Goal: Information Seeking & Learning: Find specific page/section

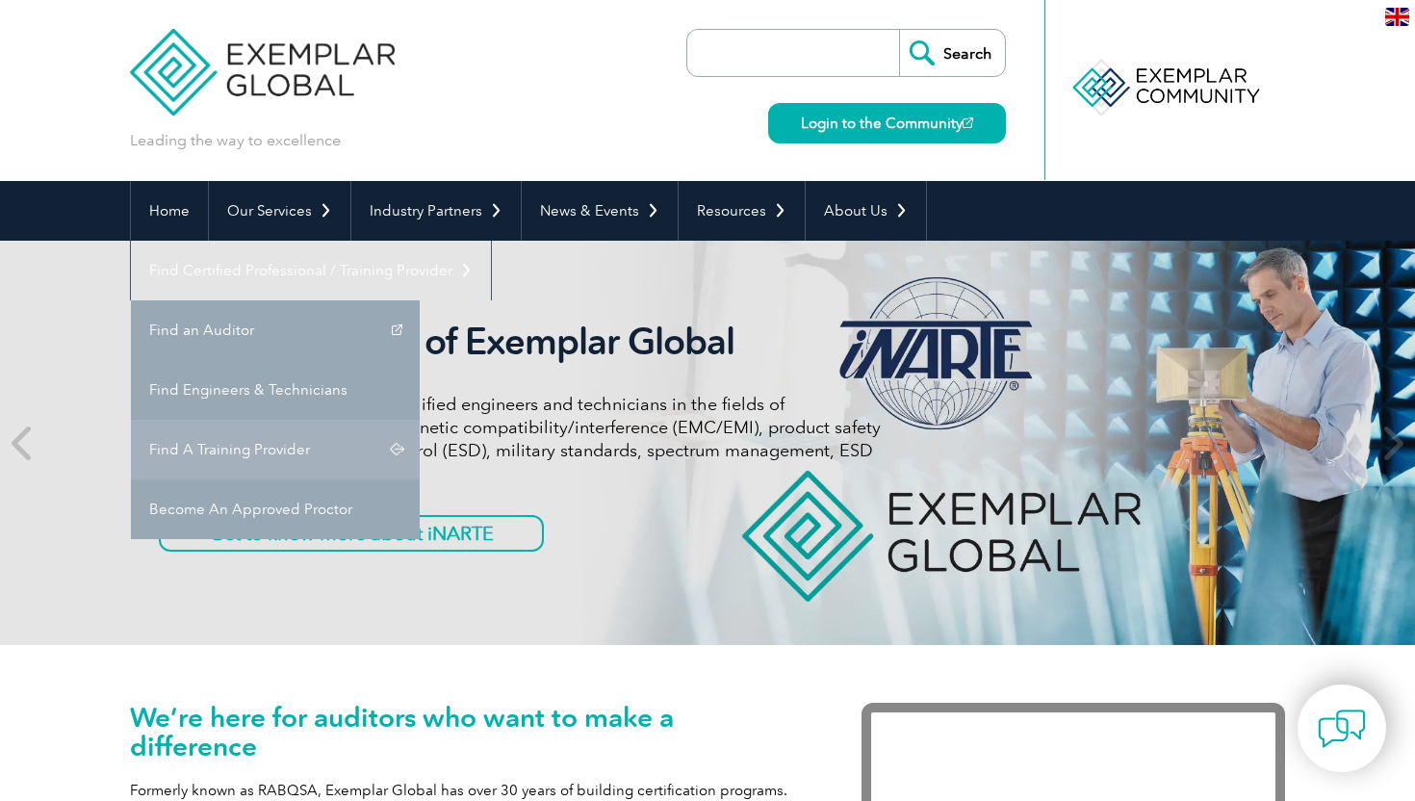
click at [420, 420] on link "Find A Training Provider" at bounding box center [275, 450] width 289 height 60
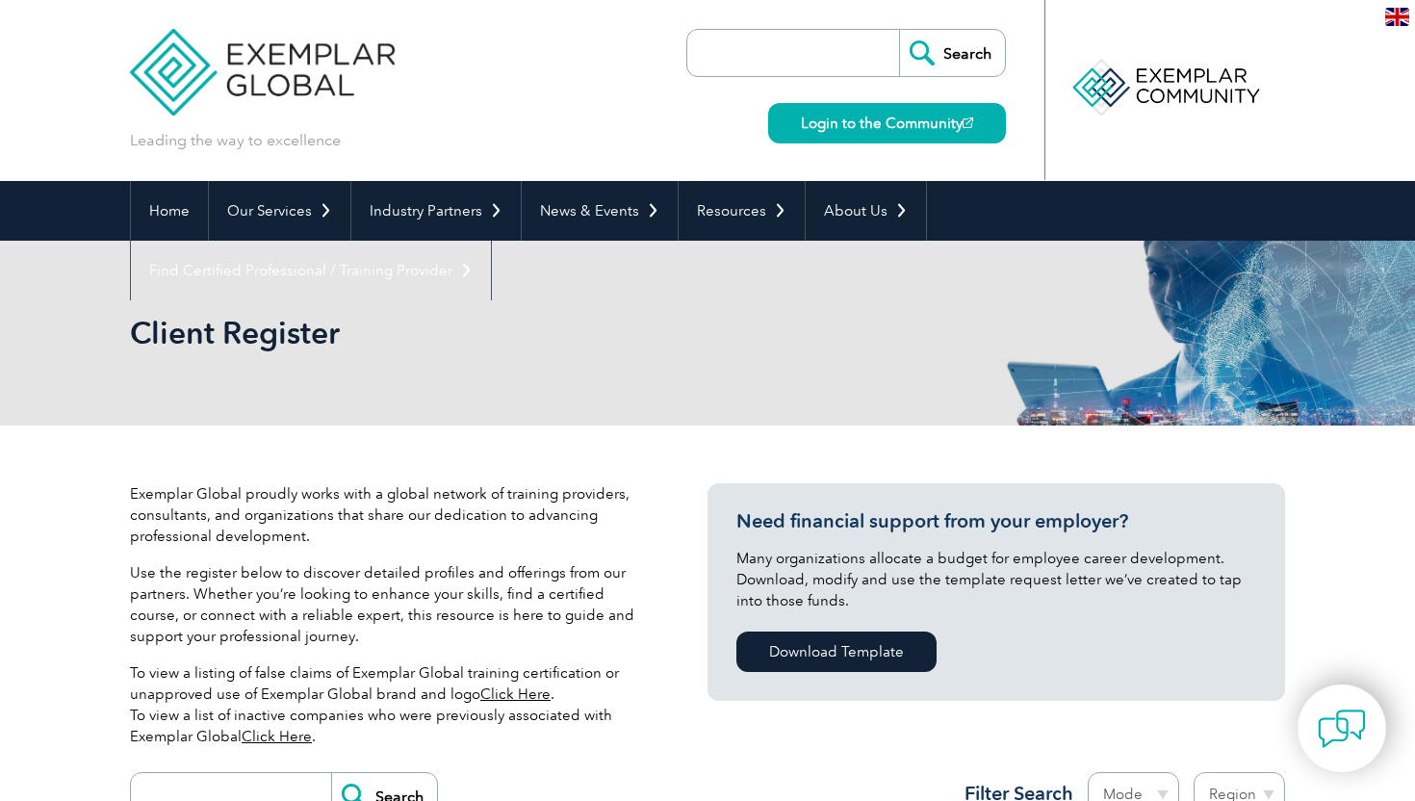
click at [797, 45] on input "search" at bounding box center [798, 53] width 202 height 46
type input "edullence"
click at [978, 45] on input "Search" at bounding box center [952, 53] width 106 height 46
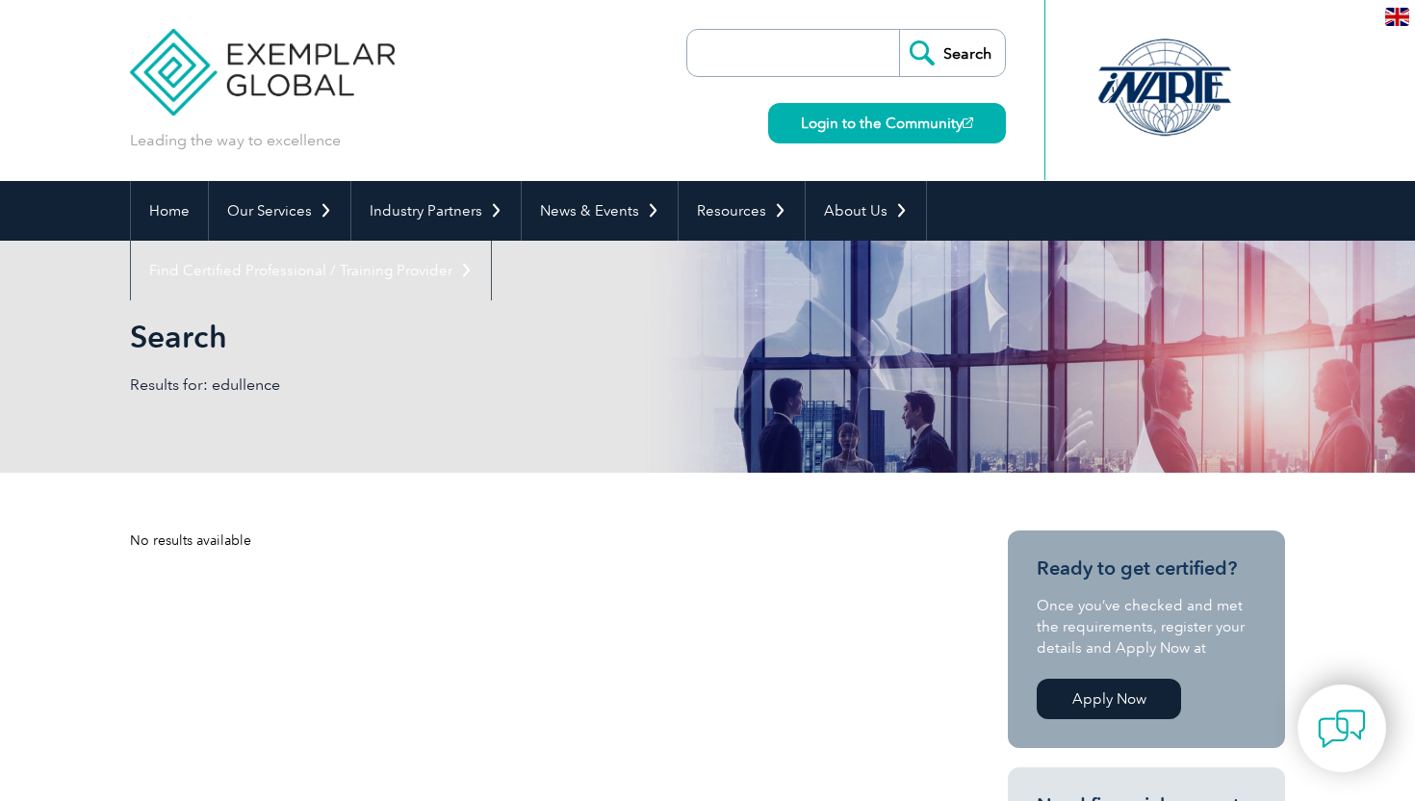
click at [771, 59] on input "search" at bounding box center [798, 53] width 202 height 46
type input "edullence"
click at [926, 59] on input "Search" at bounding box center [952, 53] width 106 height 46
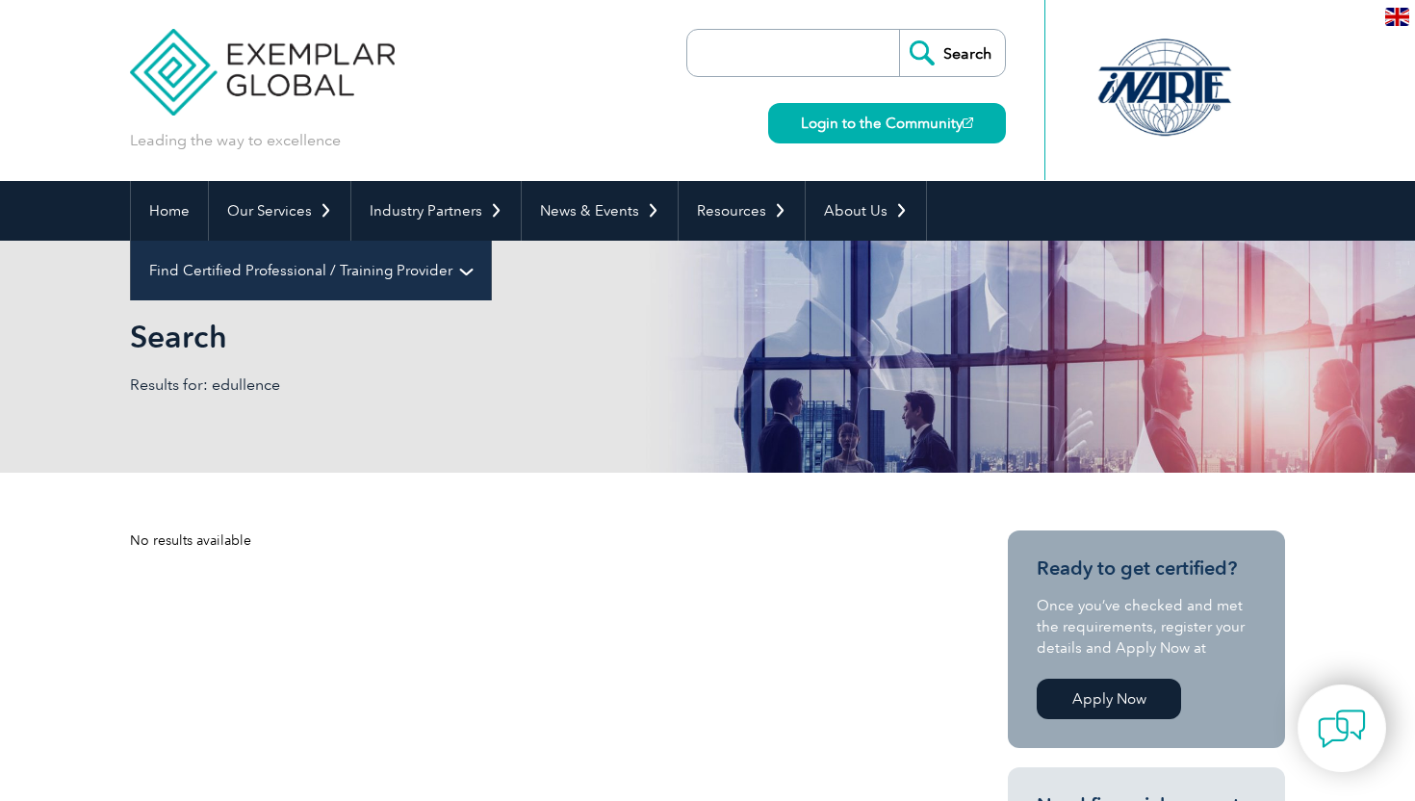
click at [491, 241] on link "Find Certified Professional / Training Provider" at bounding box center [311, 271] width 360 height 60
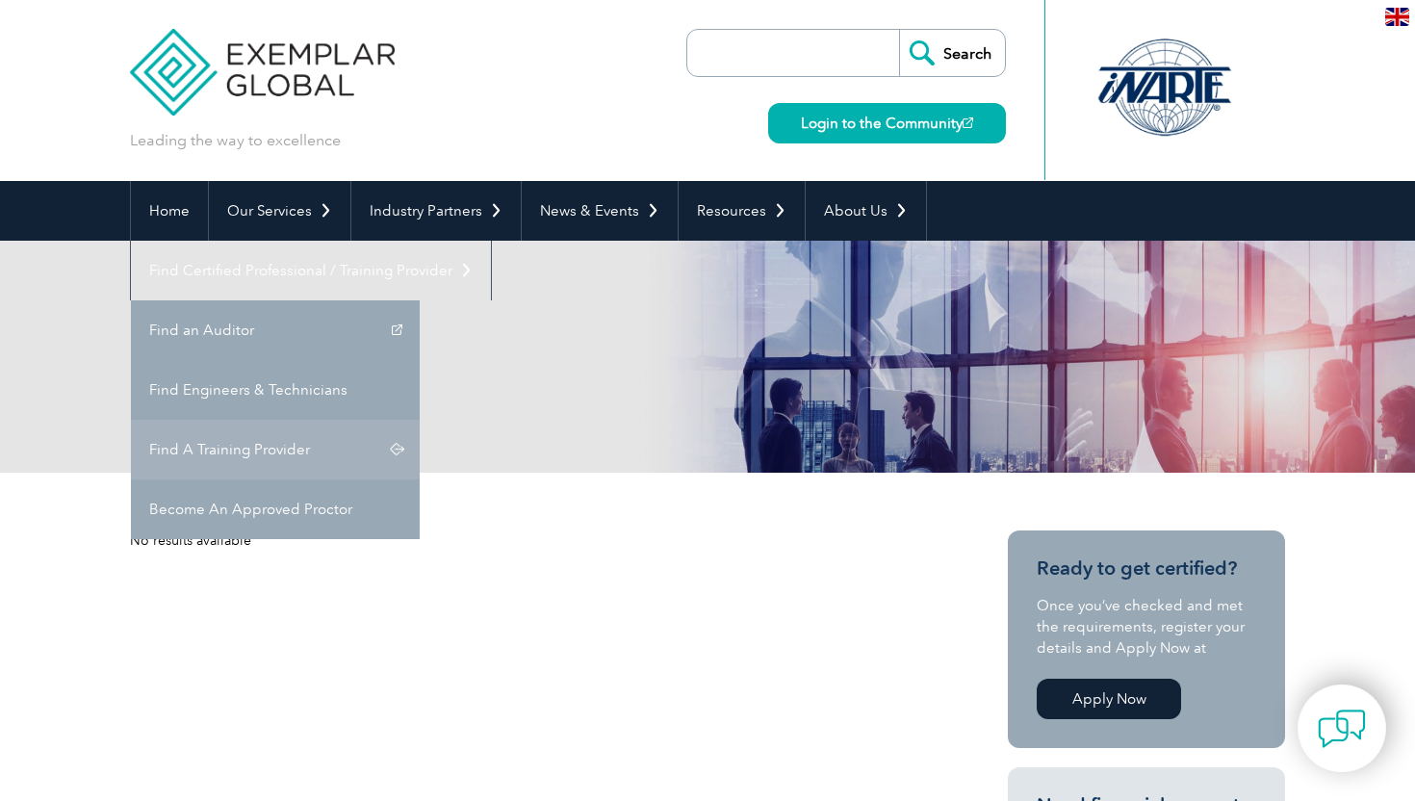
click at [420, 420] on link "Find A Training Provider" at bounding box center [275, 450] width 289 height 60
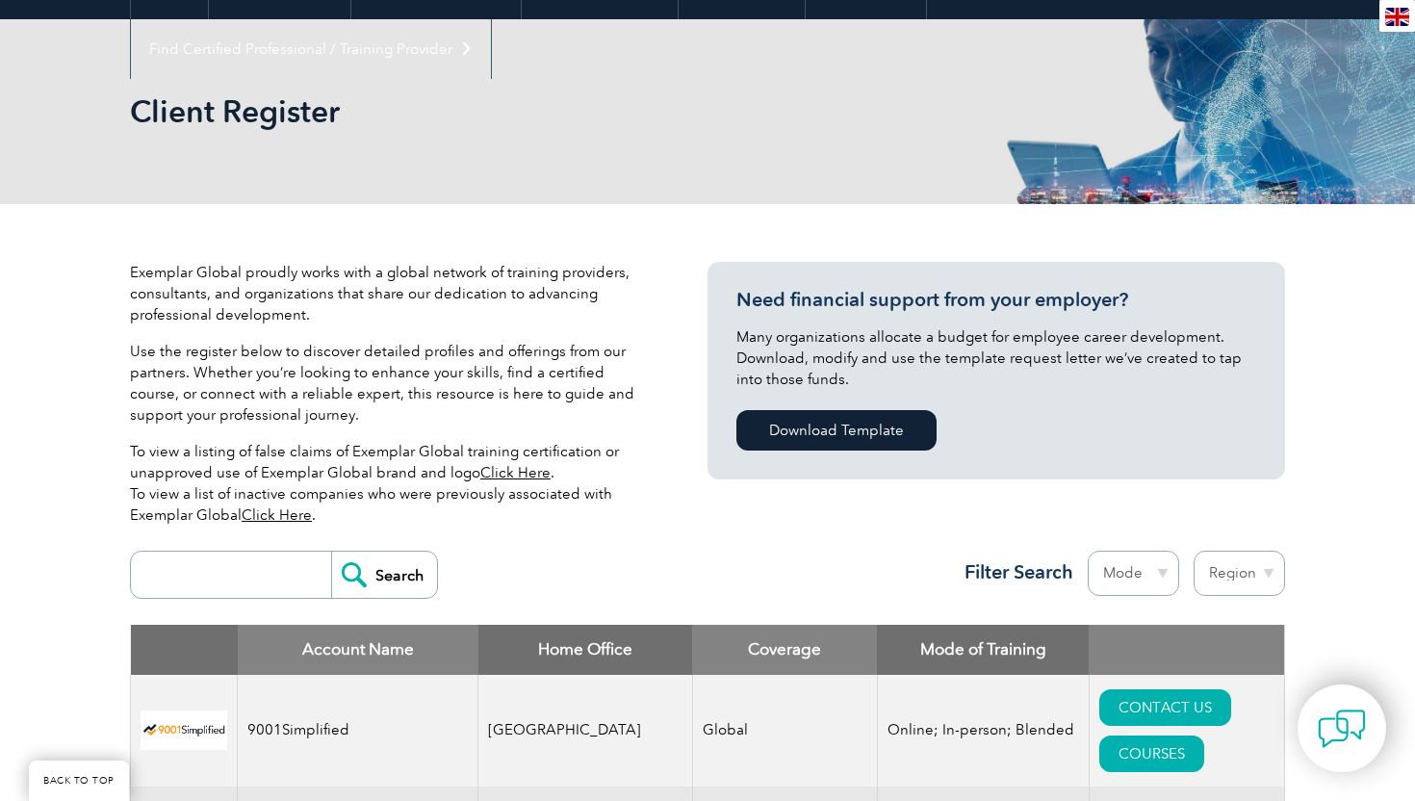
scroll to position [600, 0]
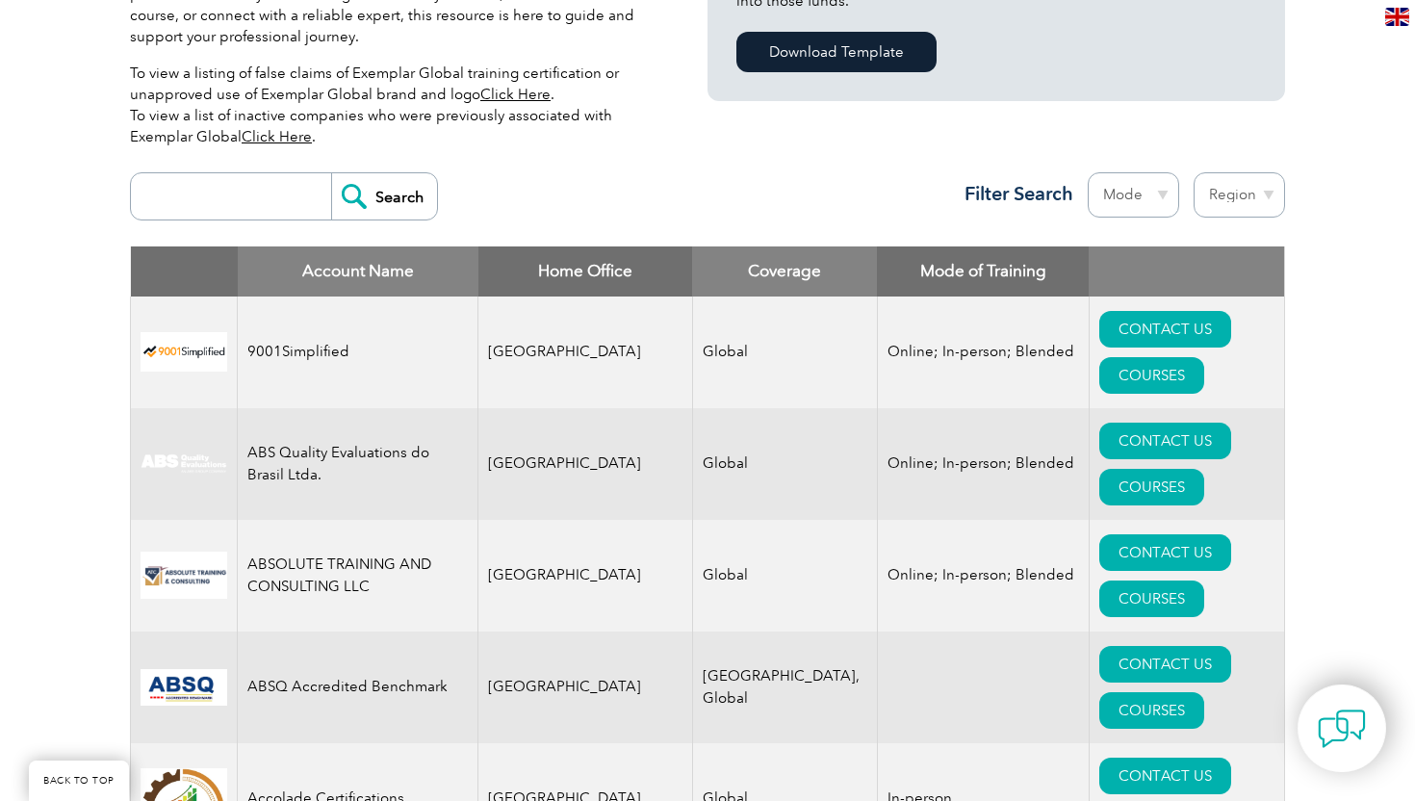
click at [196, 214] on input "search" at bounding box center [236, 196] width 191 height 46
type input "edullence"
click at [348, 203] on input "Search" at bounding box center [384, 196] width 106 height 46
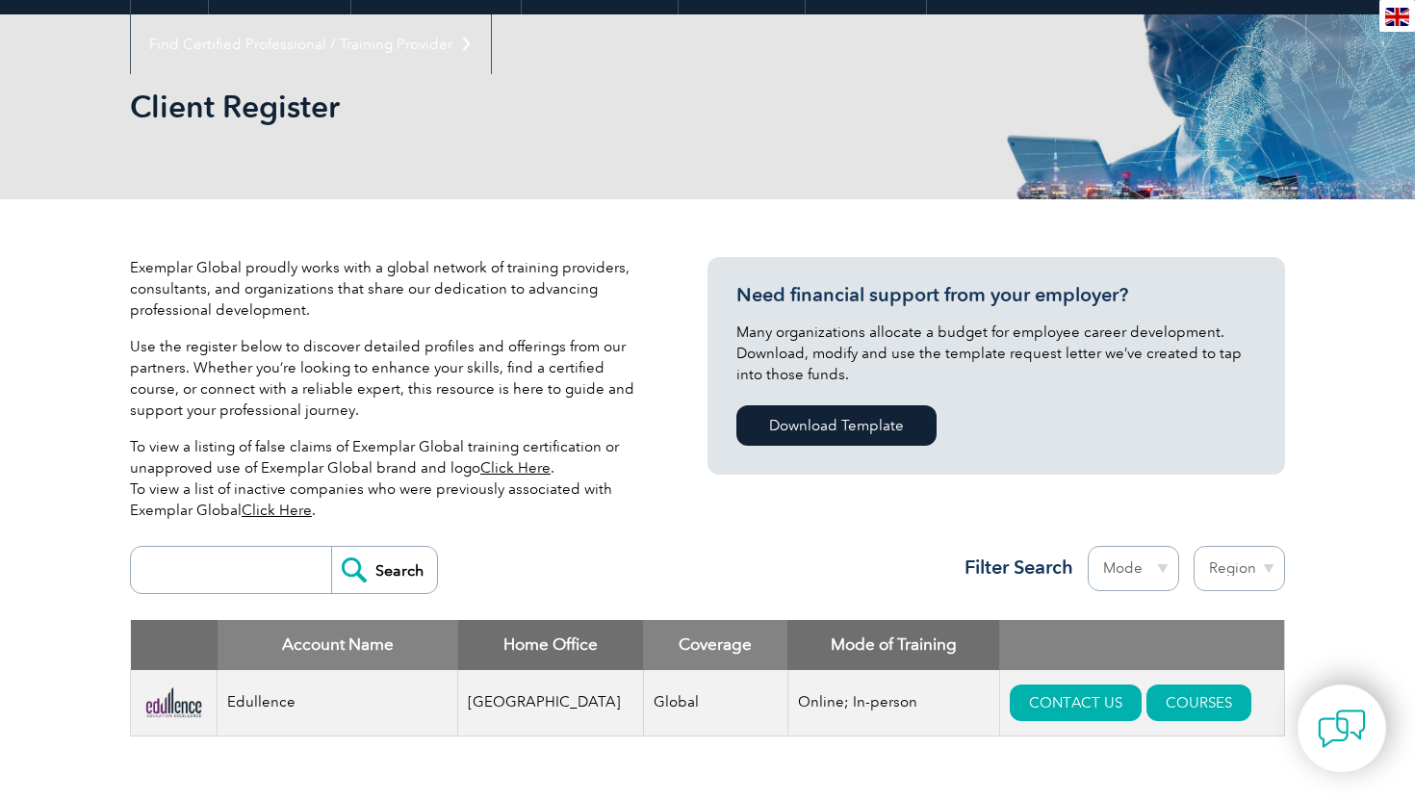
scroll to position [548, 0]
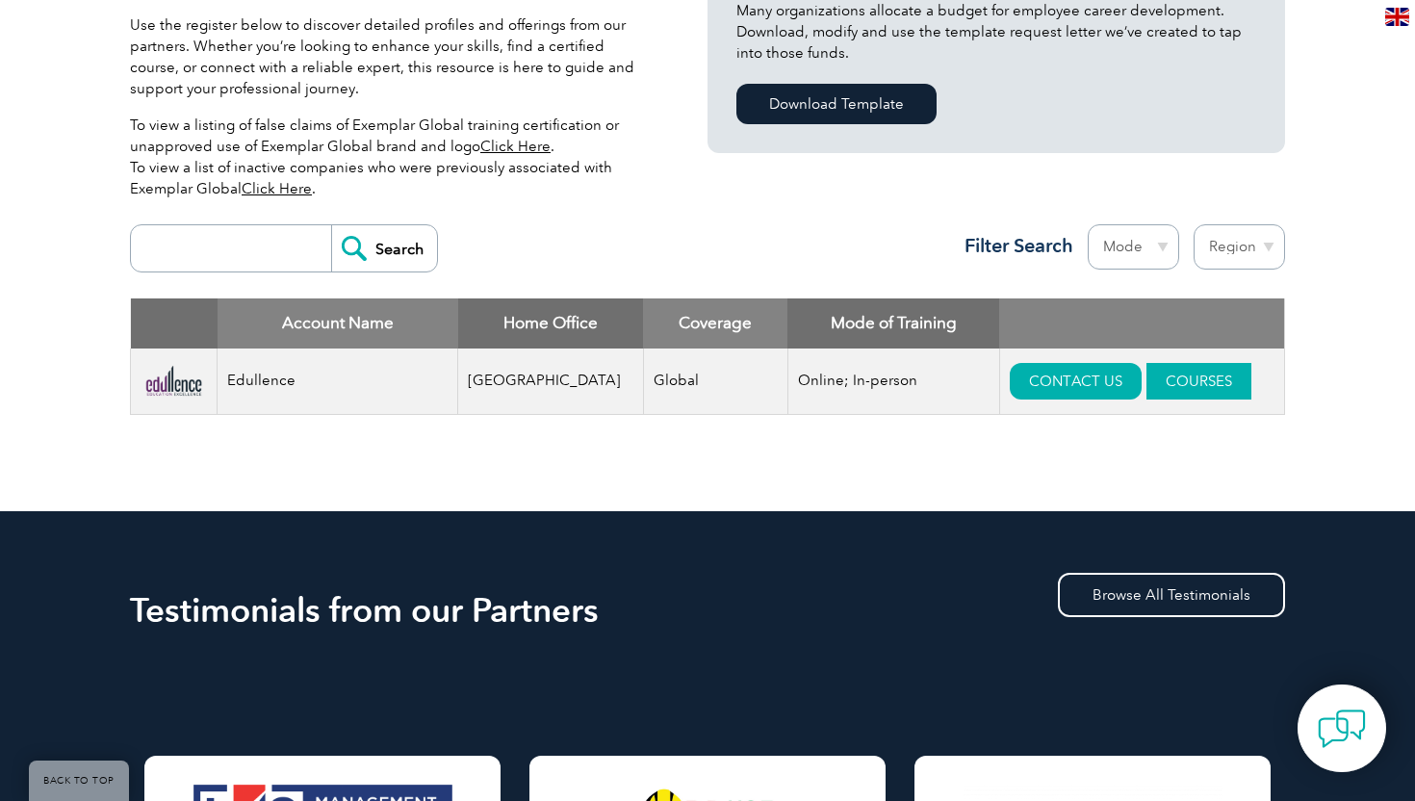
click at [1165, 373] on link "COURSES" at bounding box center [1199, 381] width 105 height 37
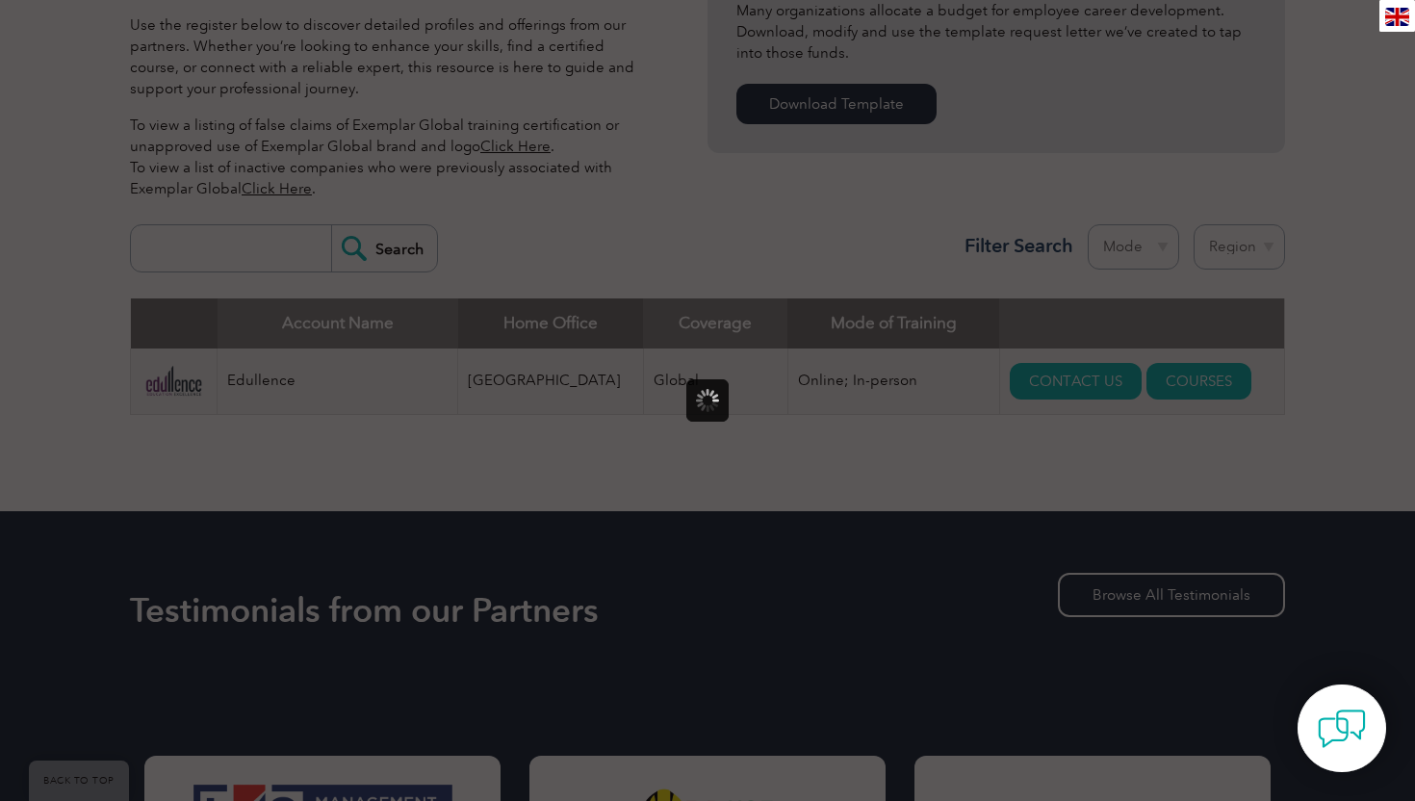
scroll to position [0, 0]
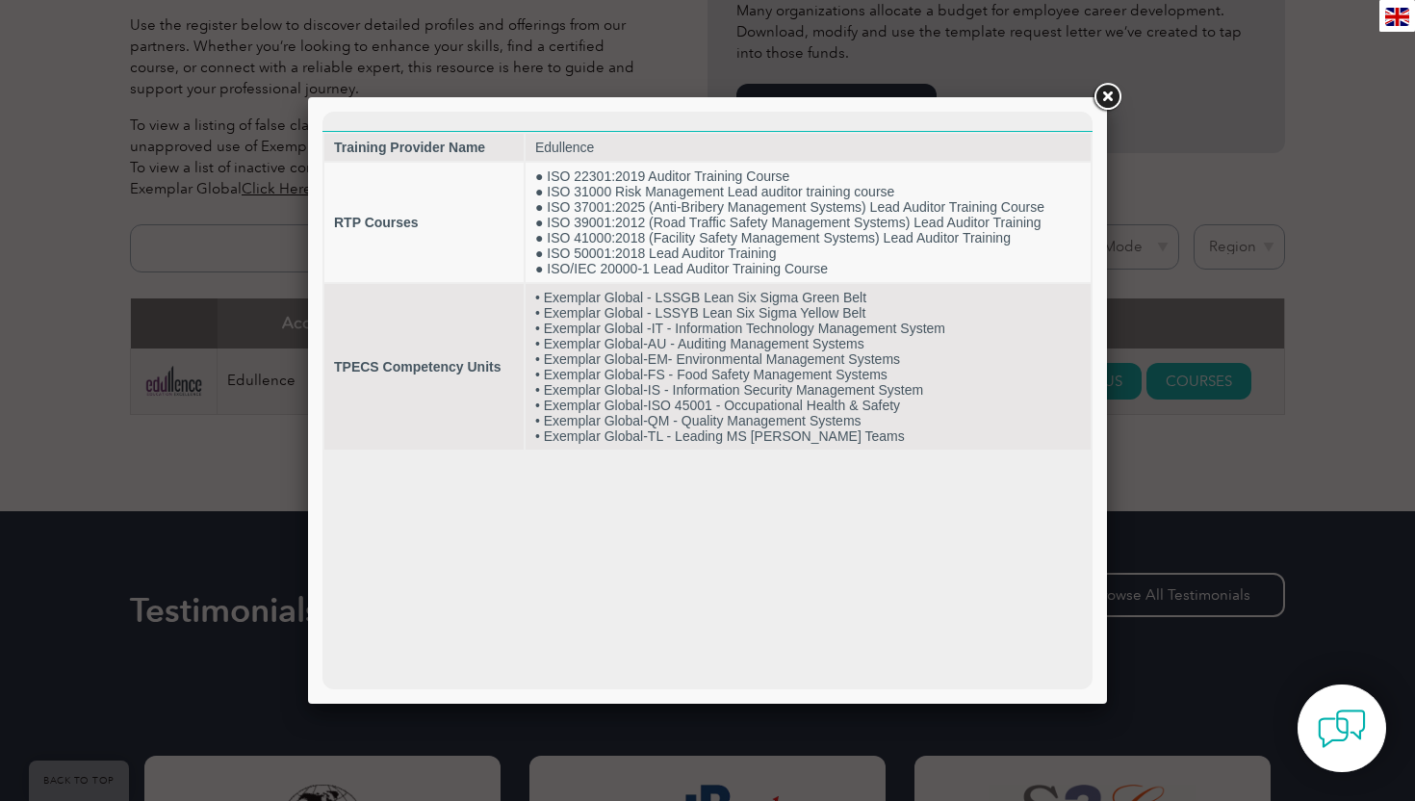
click at [1110, 94] on link at bounding box center [1107, 97] width 35 height 35
